Goal: Information Seeking & Learning: Learn about a topic

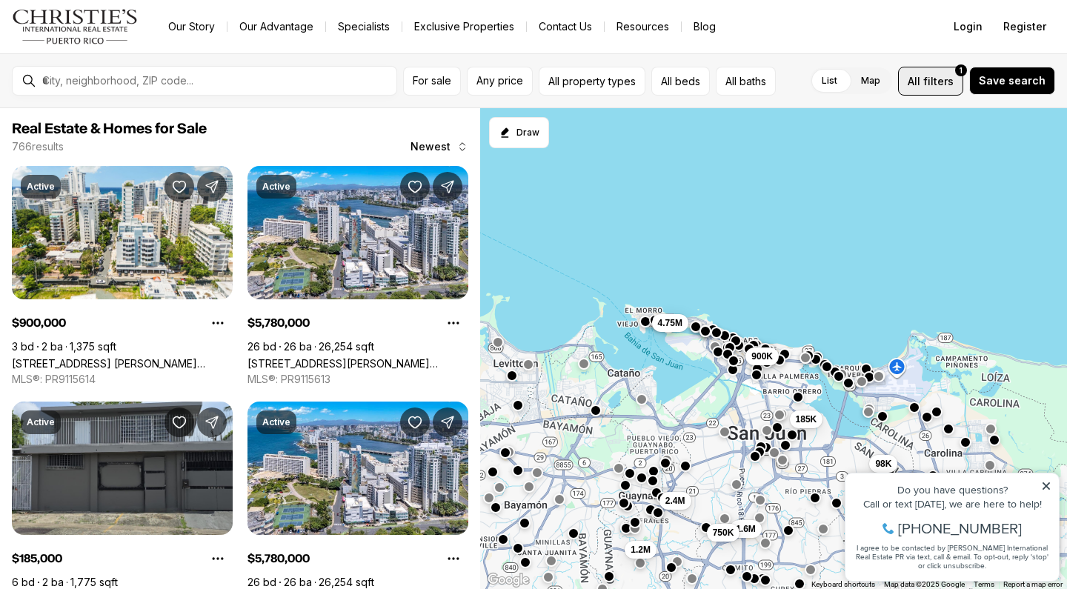
click at [946, 80] on span "filters" at bounding box center [938, 81] width 30 height 16
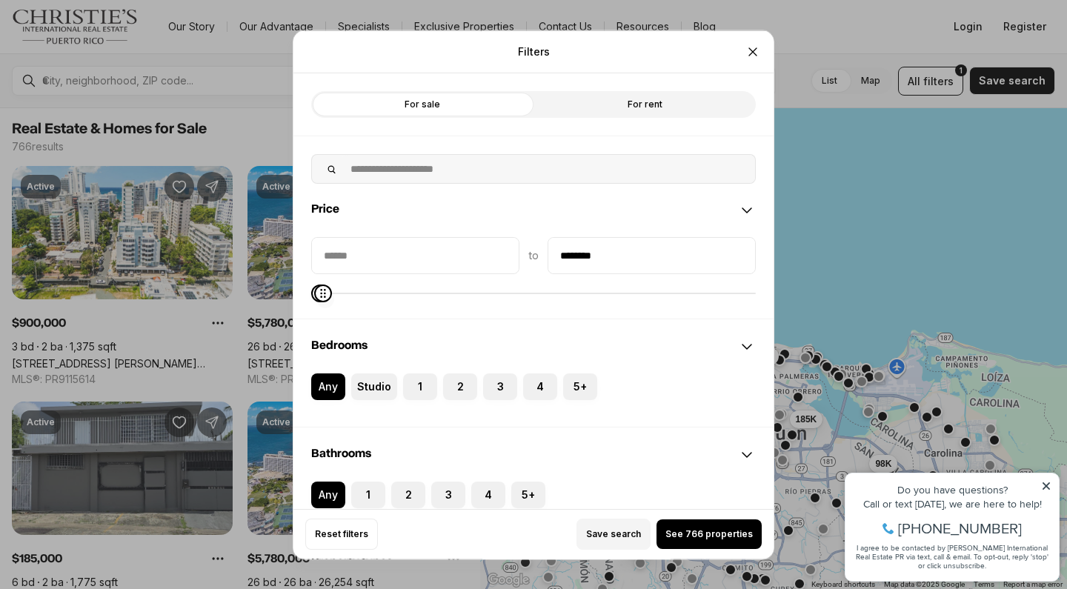
click at [314, 293] on span at bounding box center [323, 293] width 18 height 18
click at [316, 293] on span "Maximum" at bounding box center [323, 293] width 18 height 18
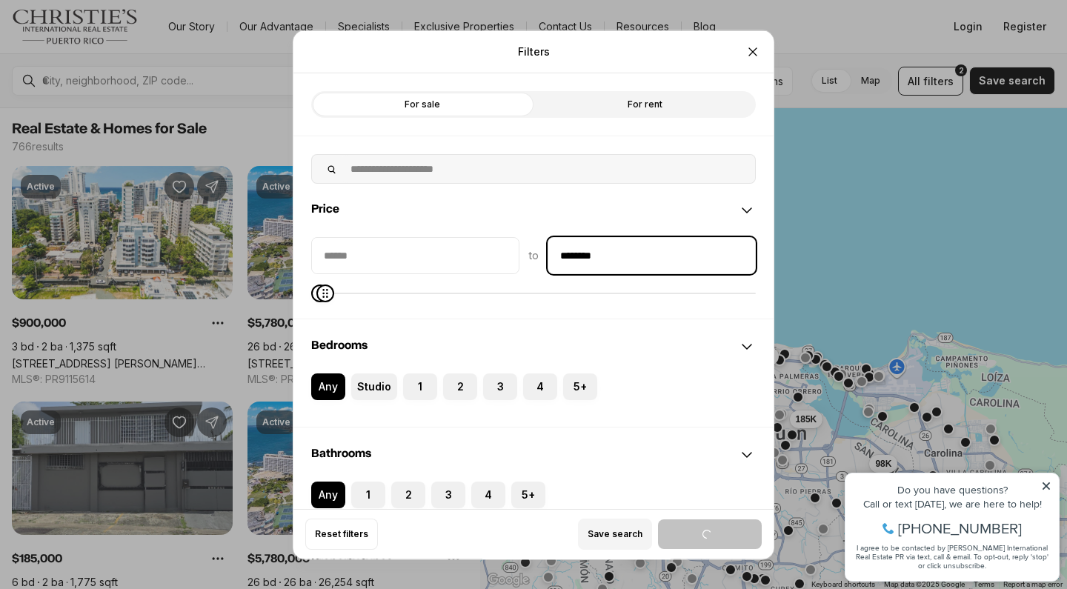
click at [579, 254] on input "********" at bounding box center [651, 255] width 207 height 36
type input "********"
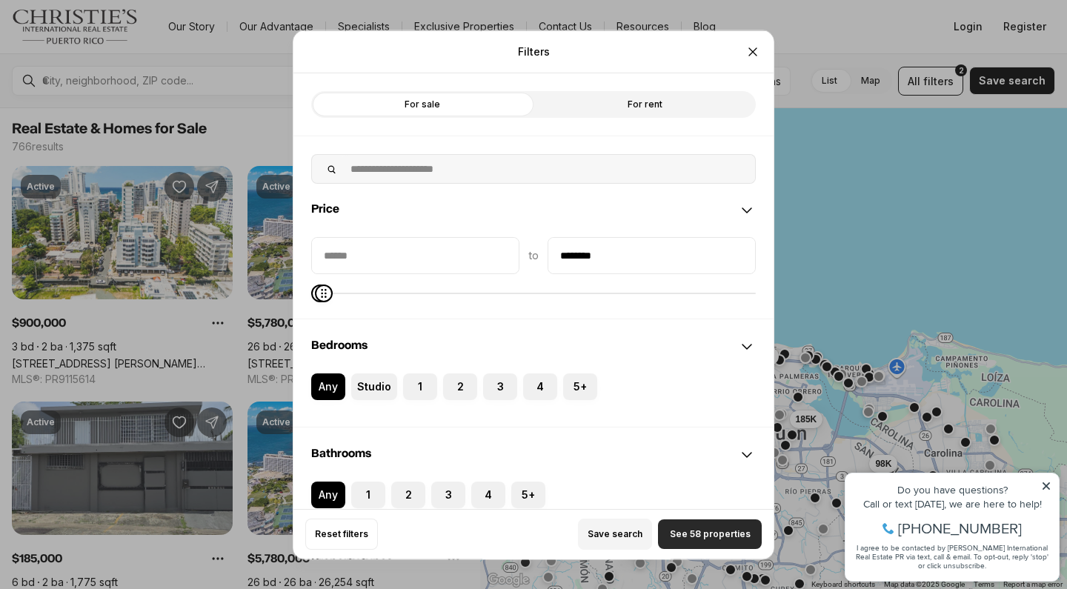
click at [699, 540] on span "See 58 properties" at bounding box center [710, 534] width 81 height 12
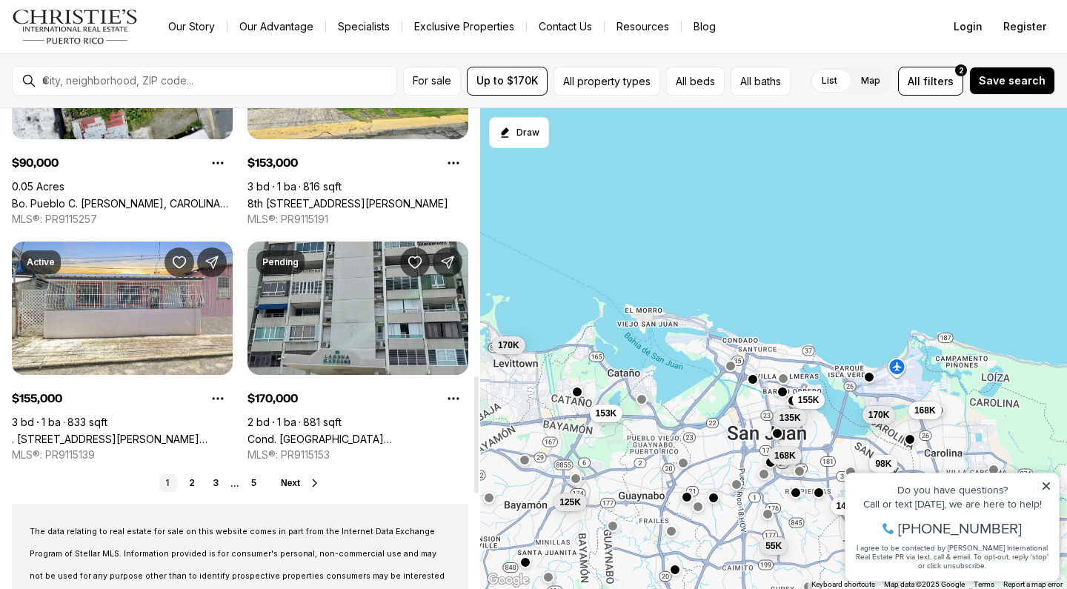
scroll to position [1214, 0]
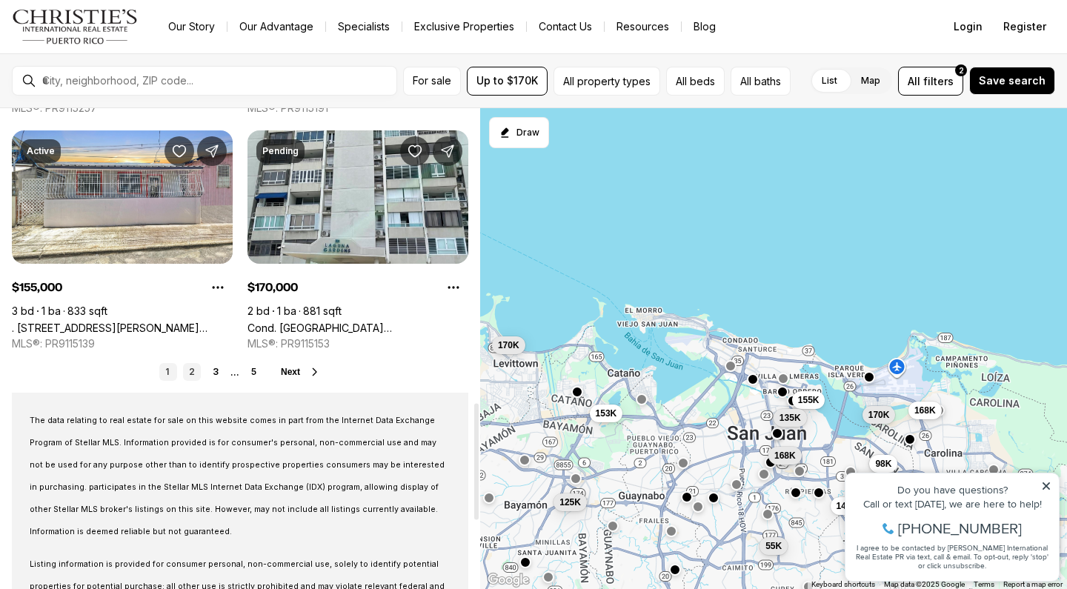
click at [193, 368] on link "2" at bounding box center [192, 372] width 18 height 18
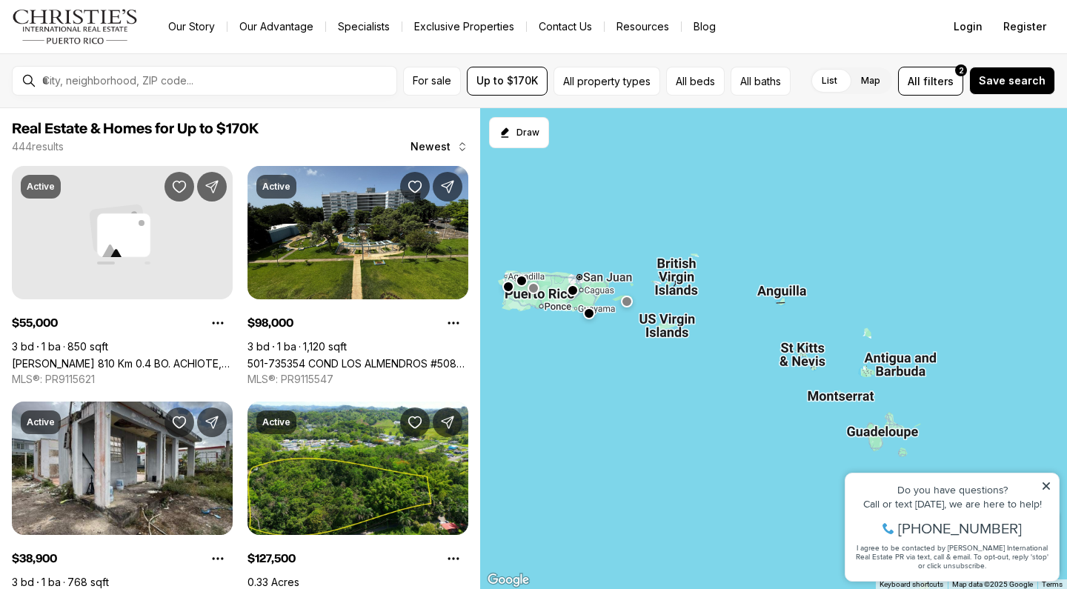
click at [506, 281] on button "button" at bounding box center [508, 287] width 12 height 12
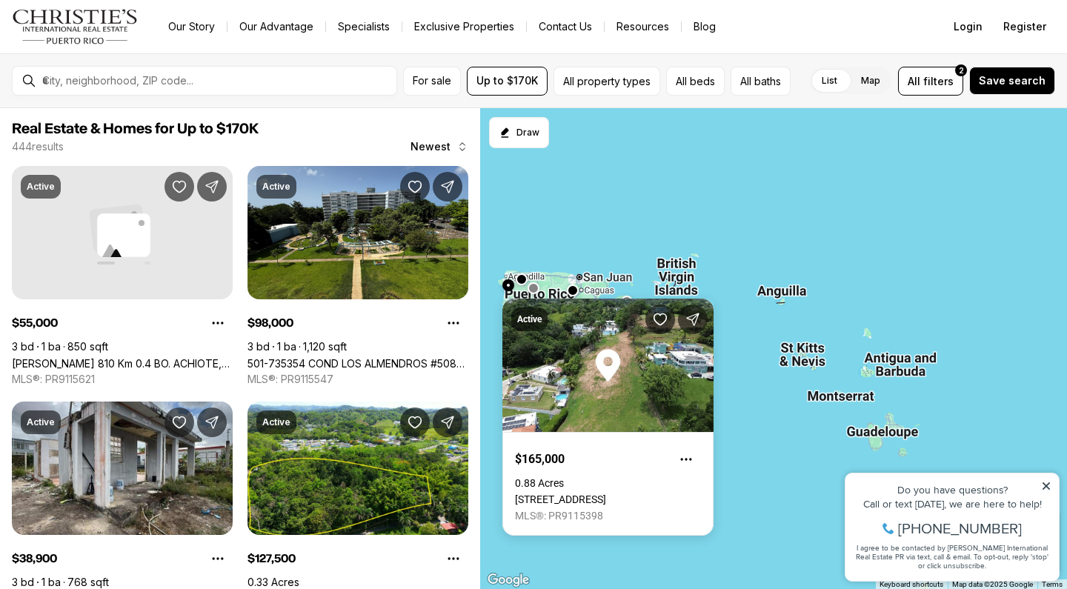
click at [520, 277] on button "button" at bounding box center [522, 279] width 12 height 12
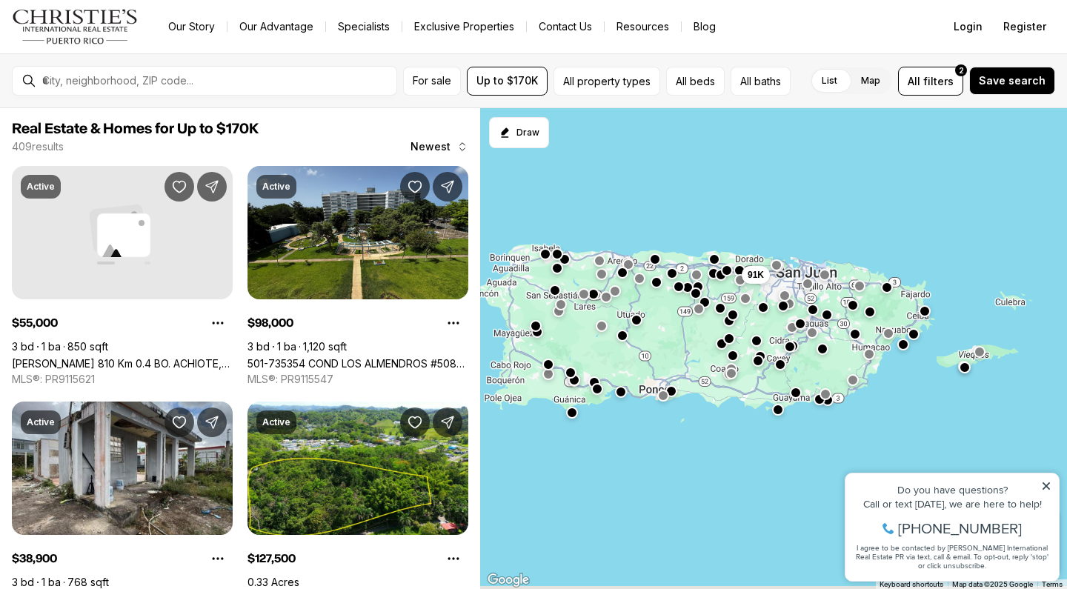
drag, startPoint x: 529, startPoint y: 232, endPoint x: 749, endPoint y: 219, distance: 220.5
click at [749, 219] on div "91K" at bounding box center [773, 349] width 587 height 482
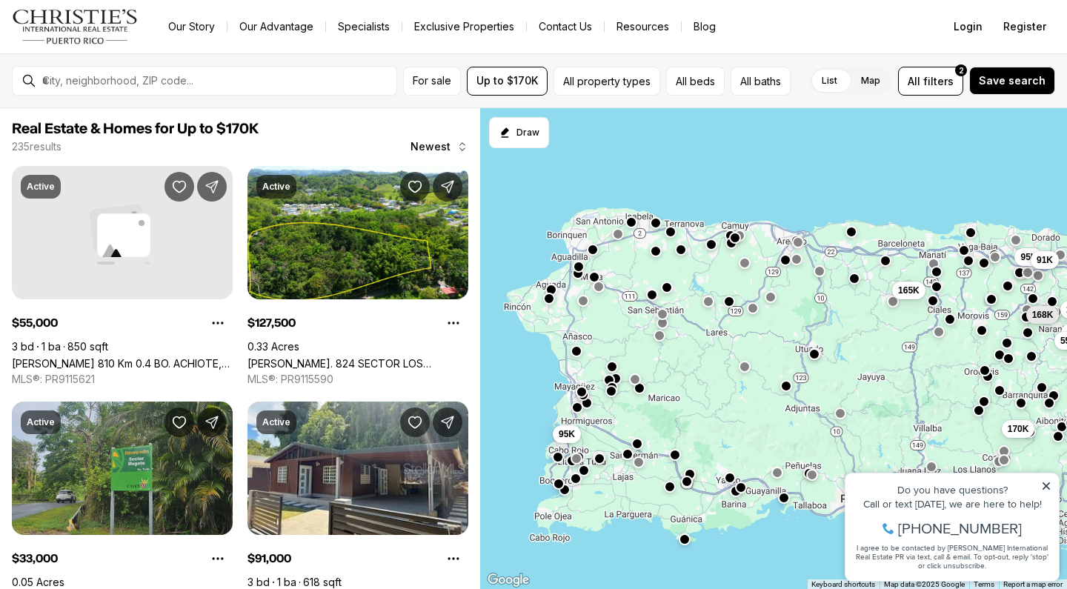
drag, startPoint x: 542, startPoint y: 175, endPoint x: 595, endPoint y: 159, distance: 55.6
click at [595, 159] on div "170K 95K 91K 165K 128K 168K 170K 55K 125K 95K" at bounding box center [773, 349] width 587 height 482
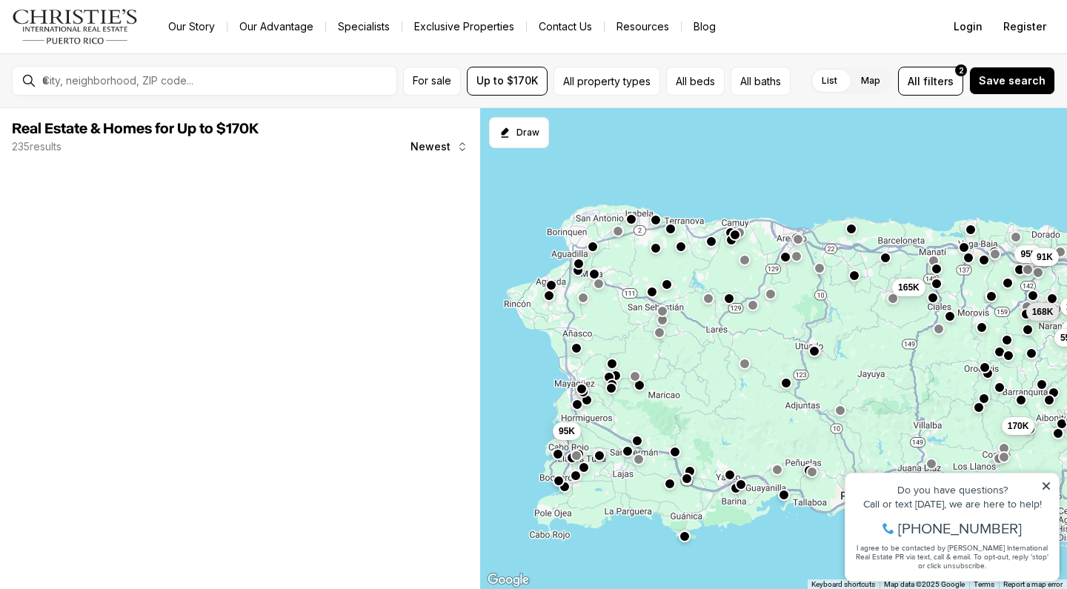
click at [553, 285] on button "button" at bounding box center [551, 285] width 12 height 12
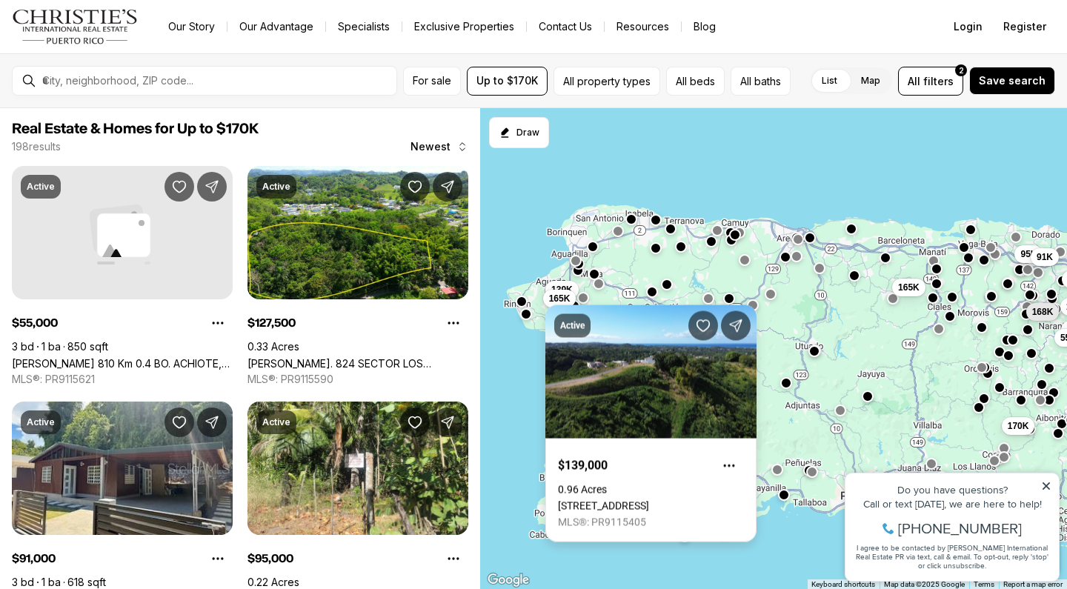
click at [555, 300] on div "Active $139,000 0.96 Acres [STREET_ADDRESS] MLS®: PR9115405" at bounding box center [650, 415] width 211 height 255
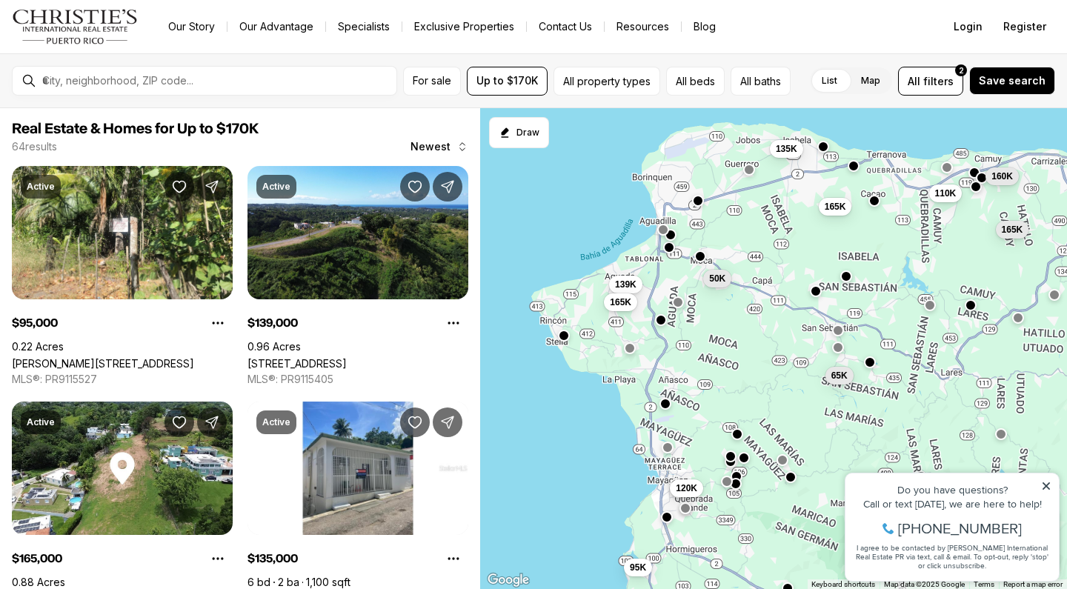
drag, startPoint x: 555, startPoint y: 300, endPoint x: 628, endPoint y: 313, distance: 73.7
click at [628, 313] on div "65K 135K 165K 165K 135K 160K 110K 95K 50K 139K 165K 120K" at bounding box center [773, 349] width 587 height 482
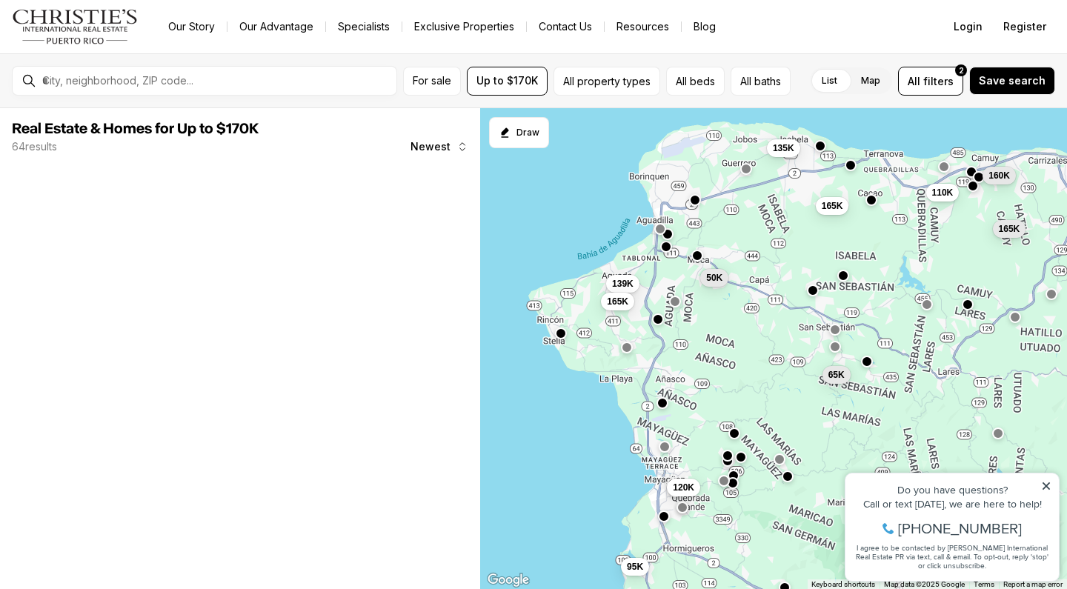
click at [562, 335] on button "button" at bounding box center [561, 334] width 12 height 12
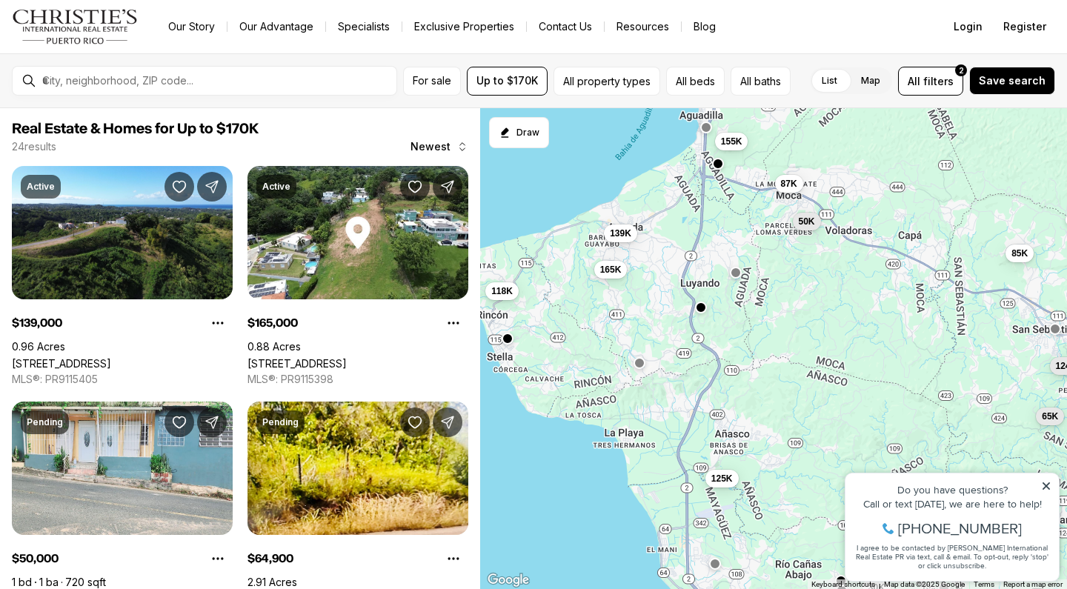
click at [642, 368] on button "button" at bounding box center [640, 363] width 12 height 12
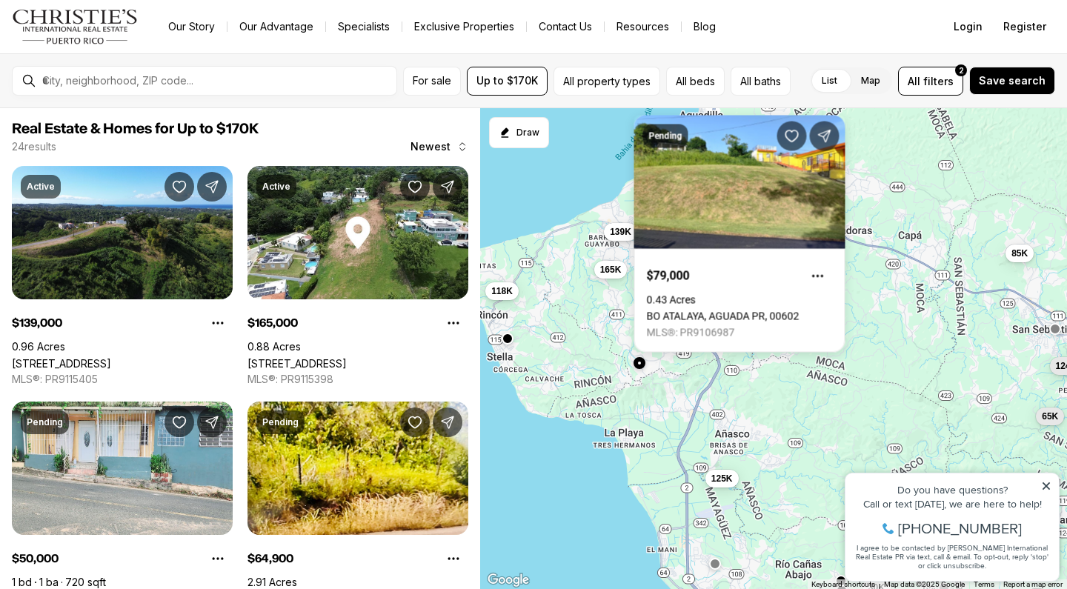
click at [616, 232] on span "139K" at bounding box center [620, 232] width 21 height 12
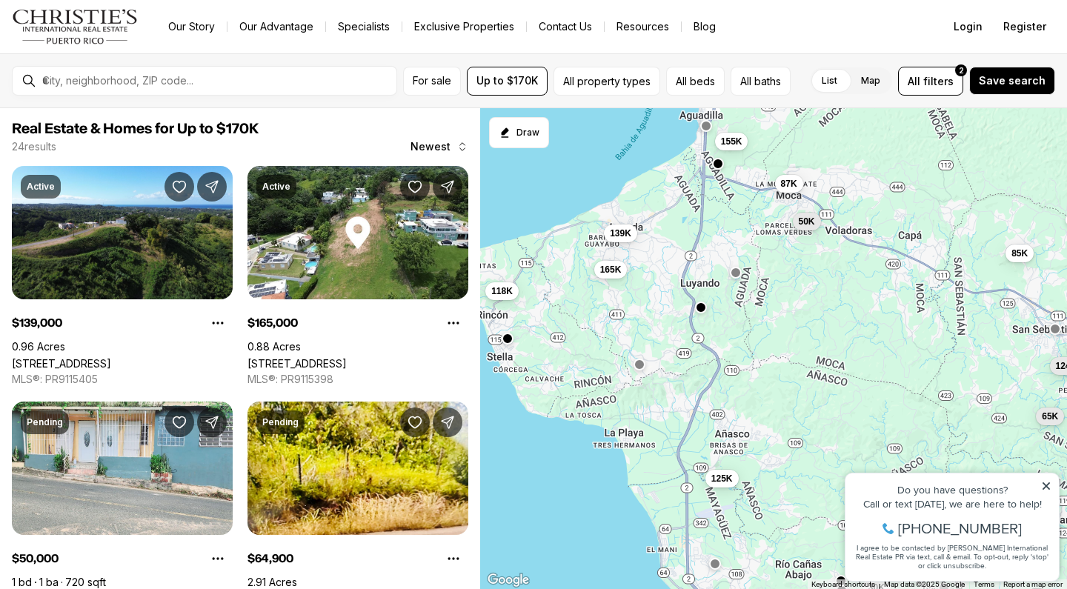
click at [706, 132] on div at bounding box center [706, 128] width 12 height 12
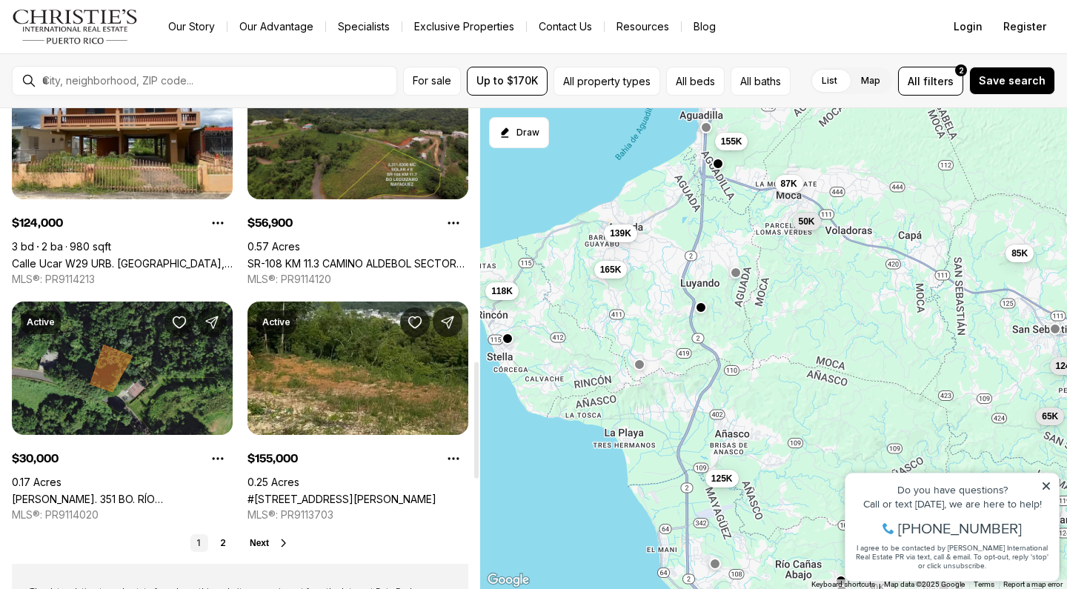
scroll to position [1121, 0]
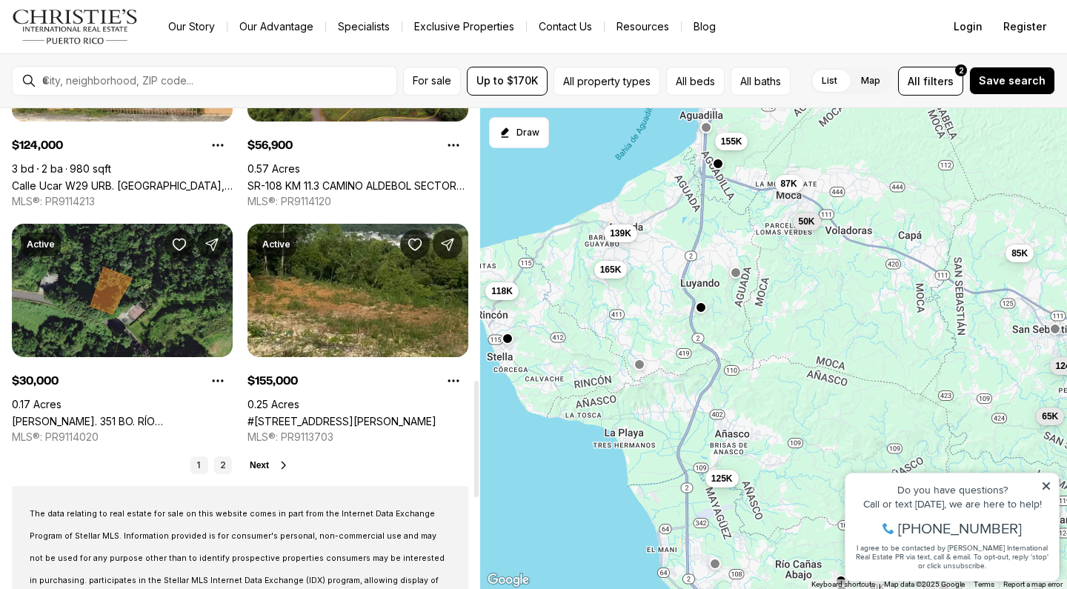
click at [219, 463] on link "2" at bounding box center [223, 466] width 18 height 18
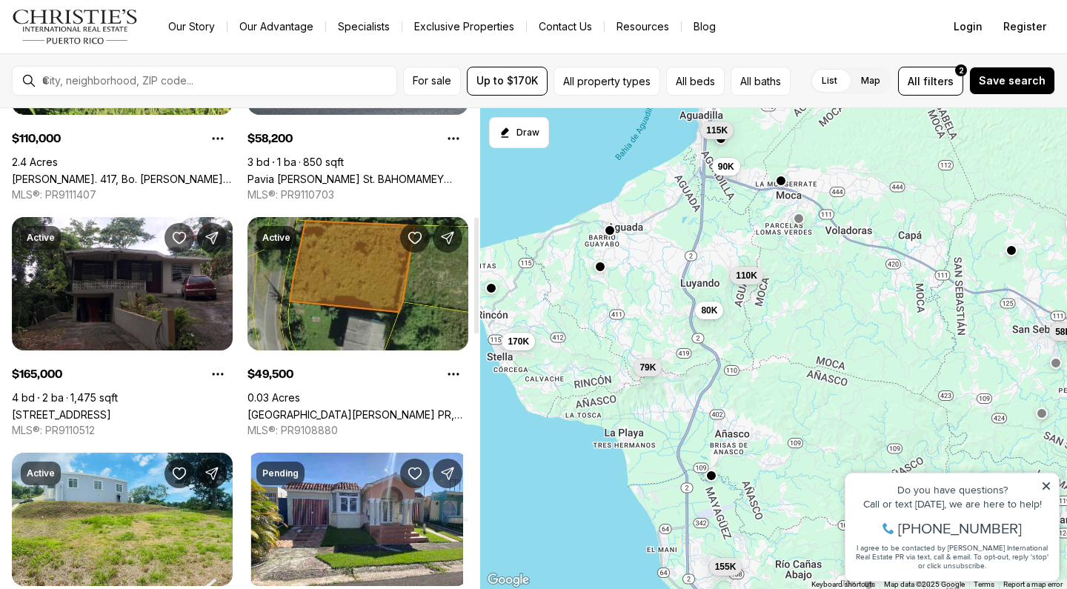
scroll to position [445, 0]
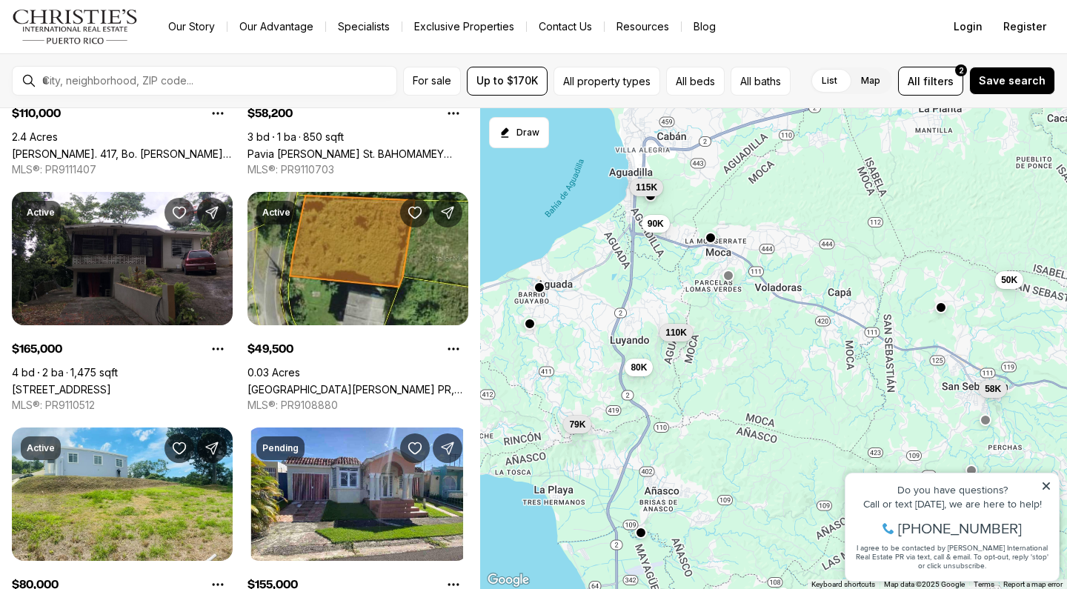
drag, startPoint x: 574, startPoint y: 186, endPoint x: 491, endPoint y: 260, distance: 111.3
click at [491, 260] on div "165K 90K 50K 110K 58K 40K 155K 70K 170K 115K 79K 80K" at bounding box center [773, 349] width 587 height 482
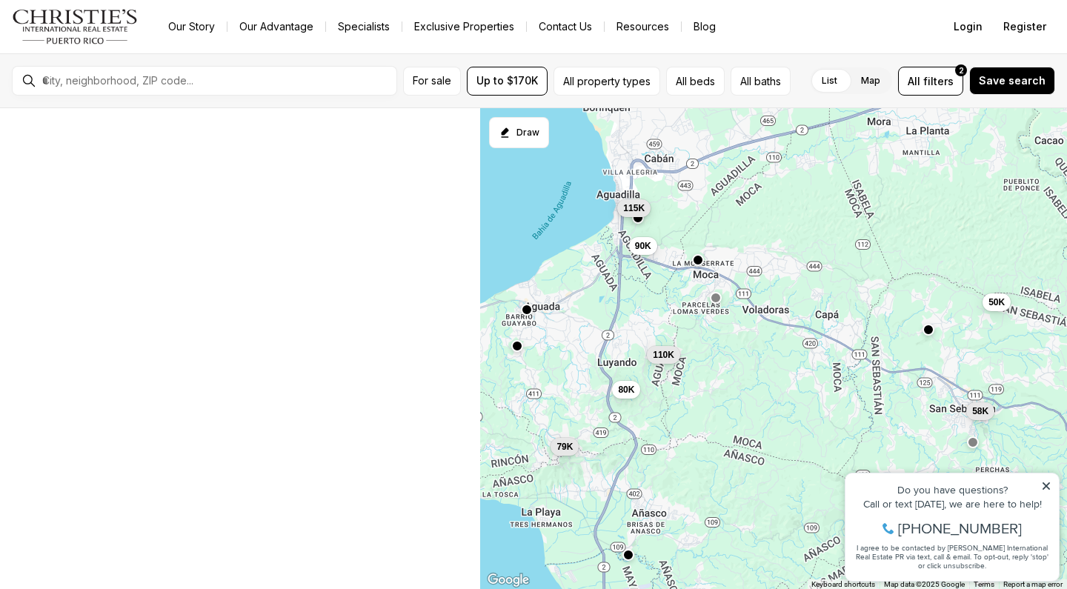
scroll to position [82, 0]
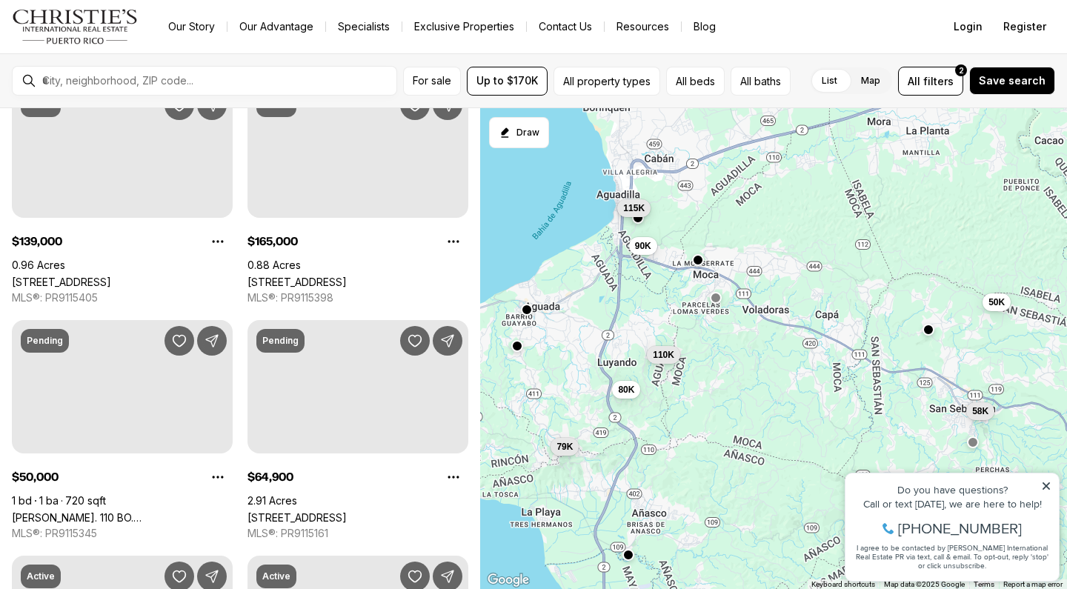
click at [631, 205] on div "90K 50K 110K 58K 115K 79K 80K" at bounding box center [773, 349] width 587 height 482
